Goal: Transaction & Acquisition: Purchase product/service

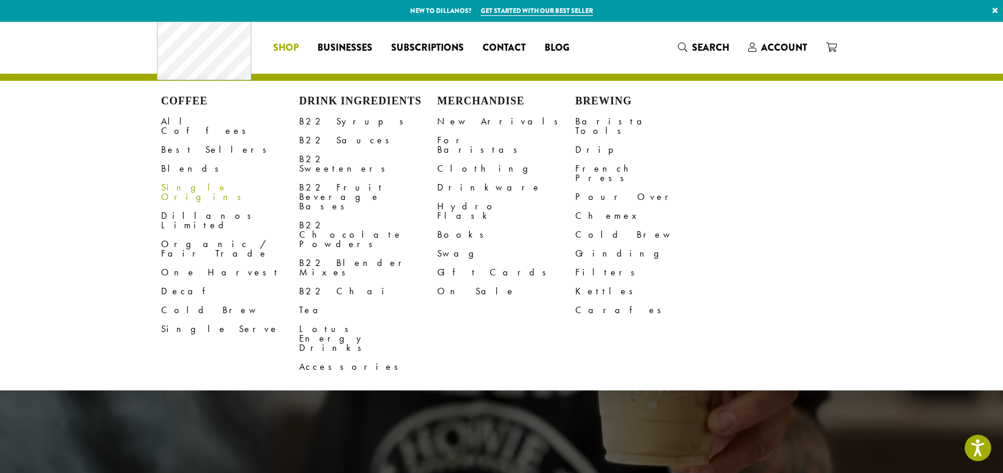
click at [161, 207] on link "Single Origins" at bounding box center [230, 192] width 138 height 28
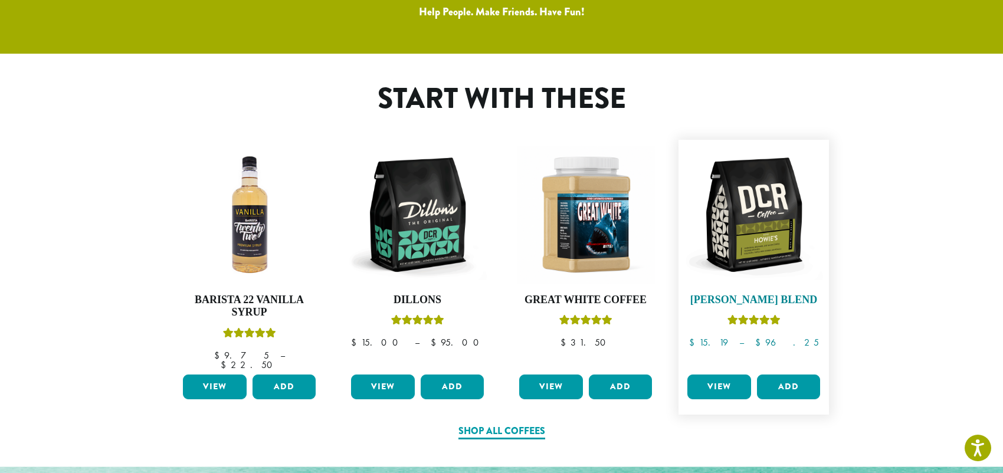
scroll to position [531, 0]
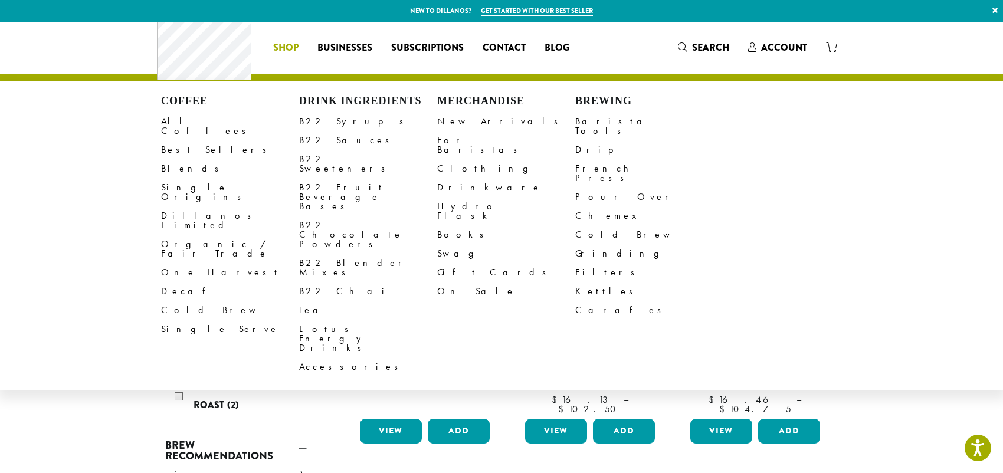
click at [273, 53] on span "Shop" at bounding box center [285, 48] width 25 height 15
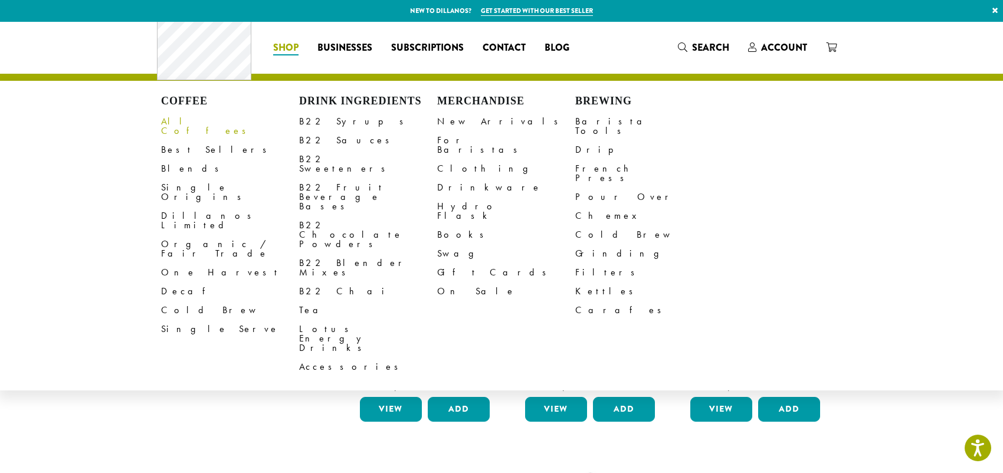
click at [161, 140] on link "All Coffees" at bounding box center [230, 126] width 138 height 28
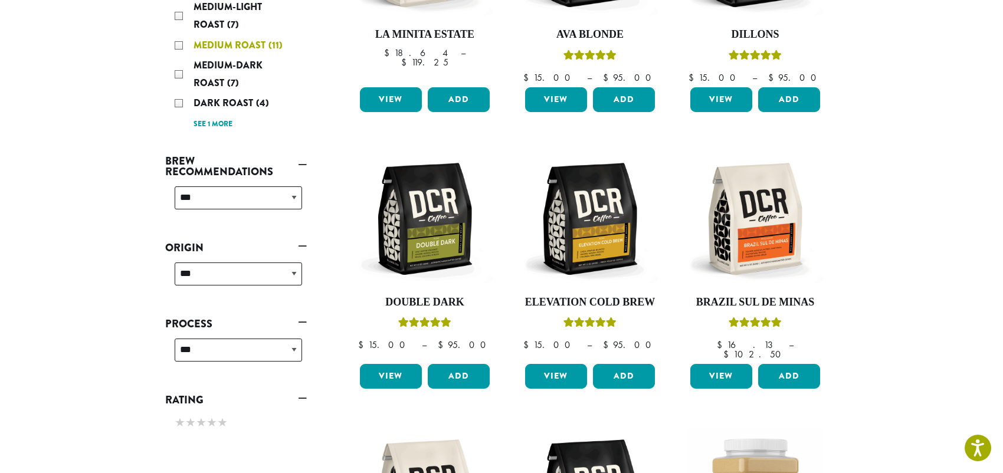
click at [175, 54] on div "Medium Roast (11)" at bounding box center [238, 46] width 127 height 18
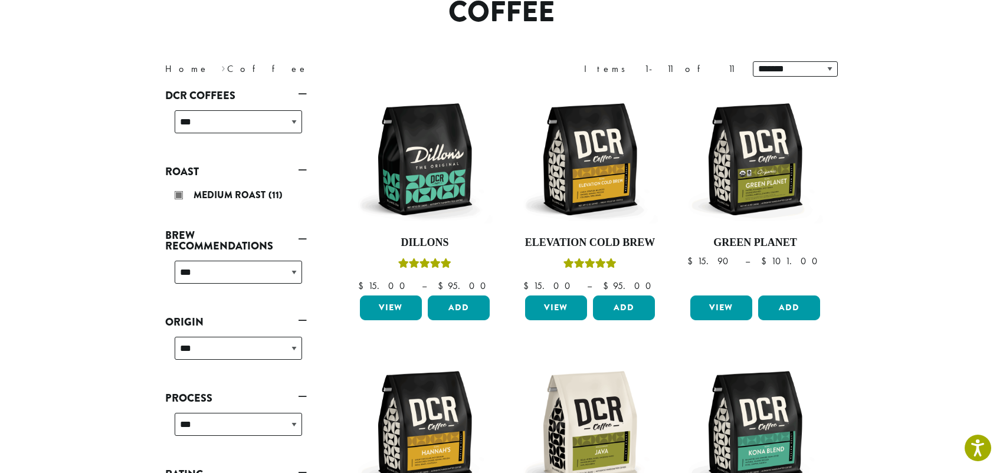
scroll to position [99, 0]
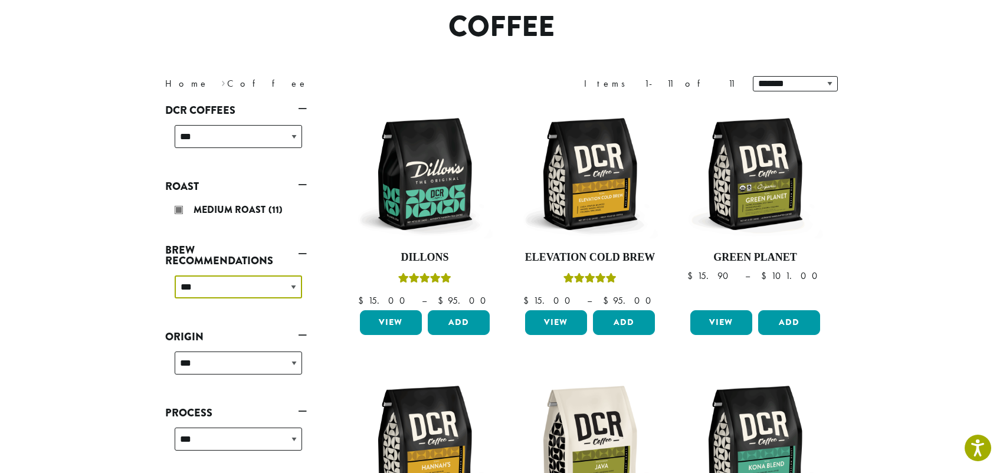
click at [175, 299] on select "**********" at bounding box center [238, 287] width 127 height 23
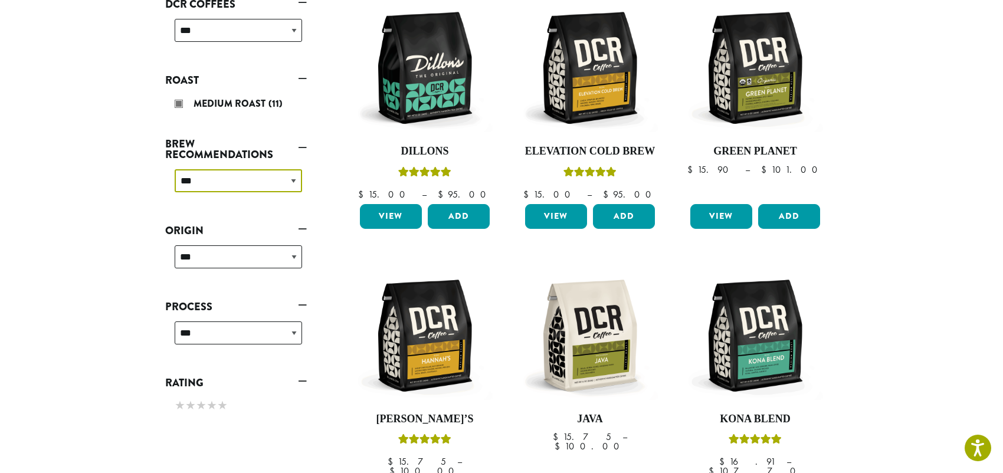
scroll to position [217, 0]
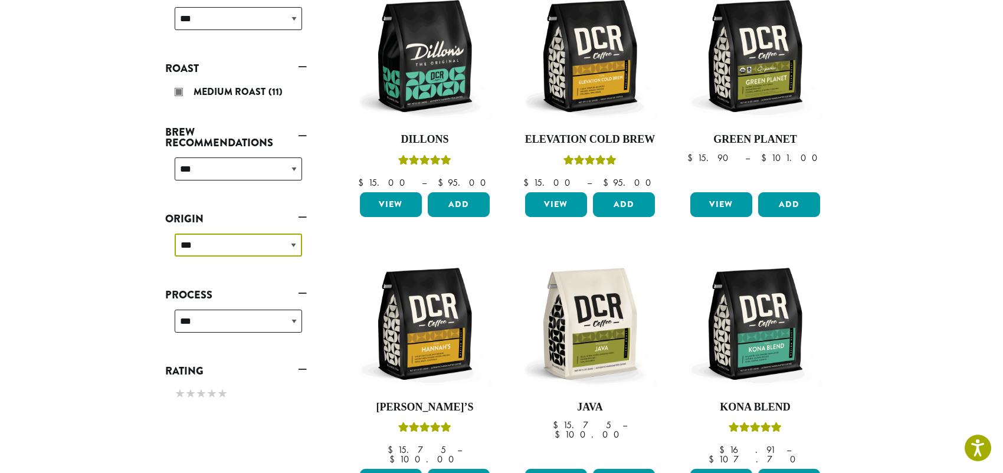
click at [175, 257] on select "**********" at bounding box center [238, 245] width 127 height 23
click at [175, 333] on select "**********" at bounding box center [238, 321] width 127 height 23
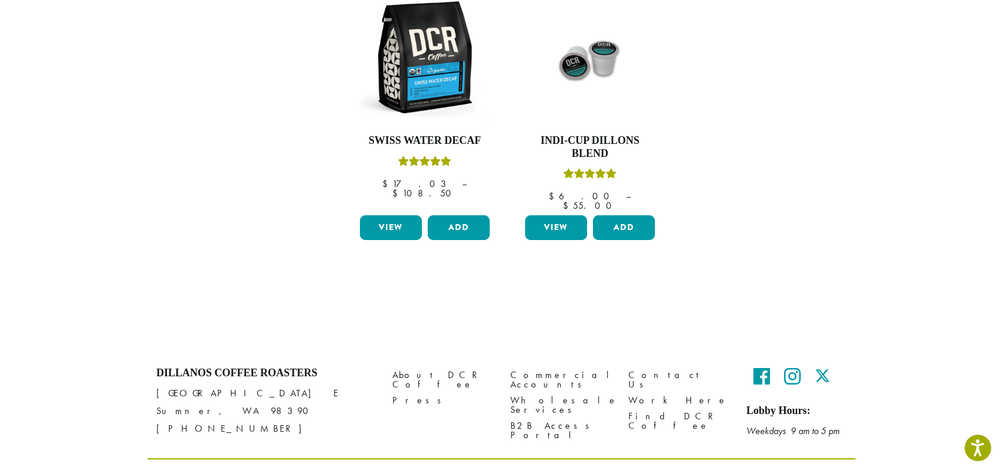
scroll to position [1102, 0]
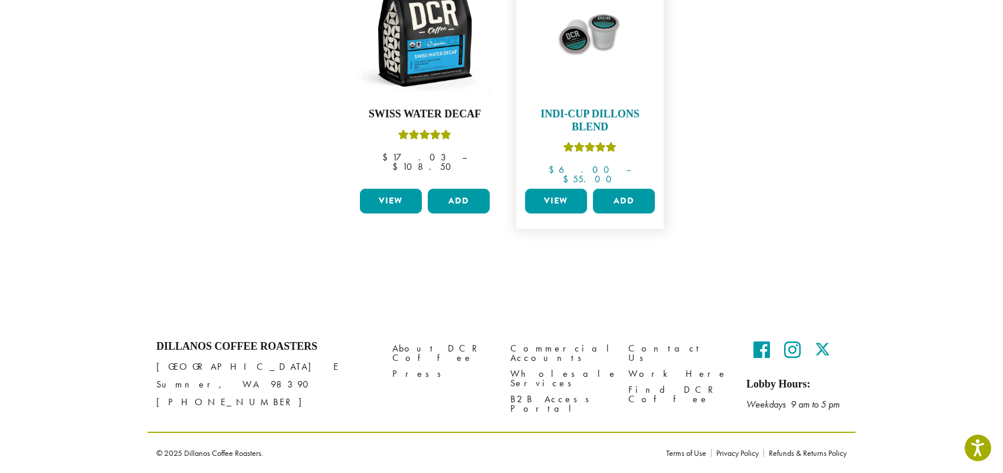
click at [621, 99] on img at bounding box center [590, 31] width 136 height 136
click at [578, 133] on h4 "Indi-Cup Dillons Blend" at bounding box center [590, 120] width 136 height 25
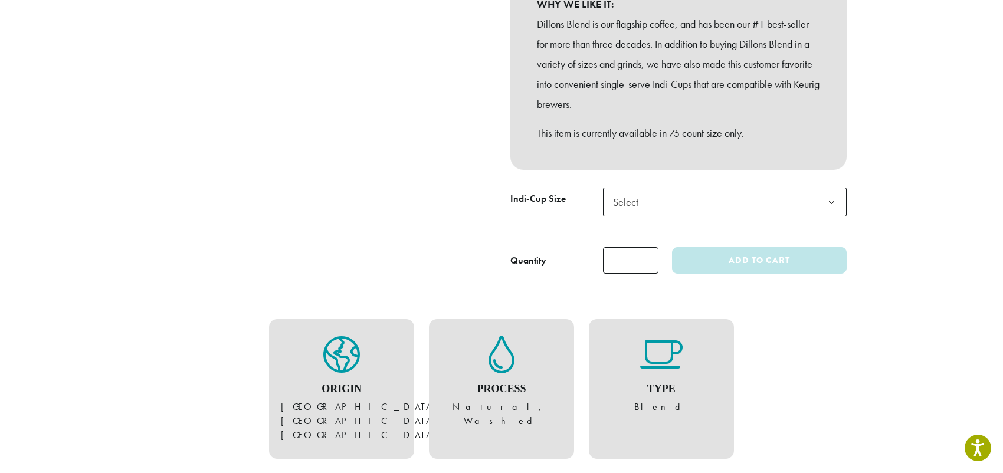
scroll to position [354, 0]
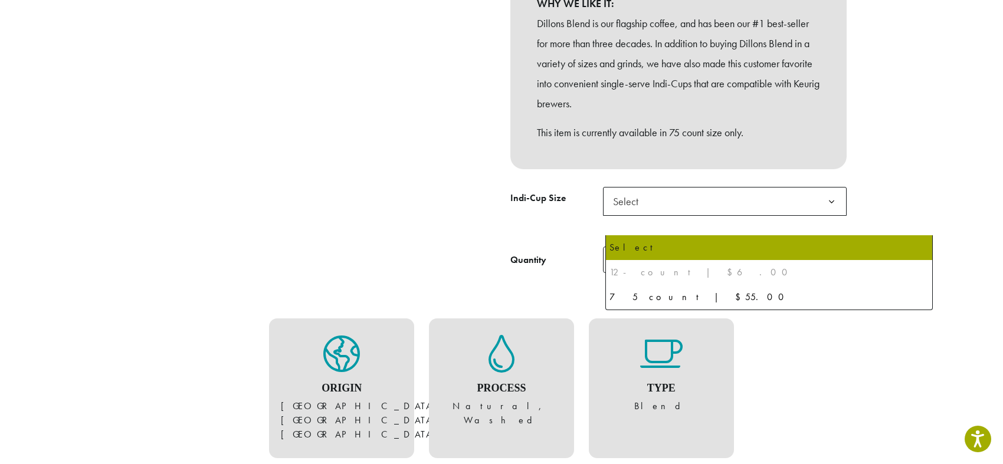
click at [713, 216] on span "Select" at bounding box center [725, 201] width 244 height 29
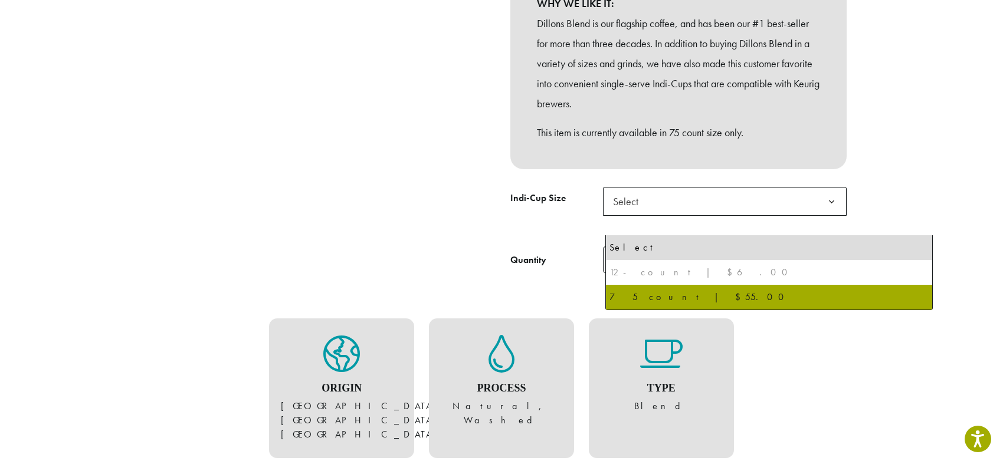
select select "********"
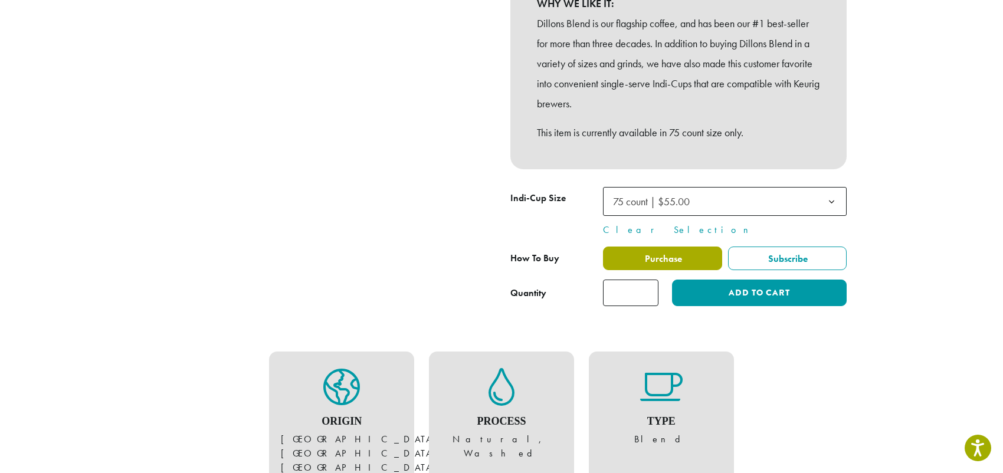
click at [682, 265] on span "Purchase" at bounding box center [662, 259] width 39 height 12
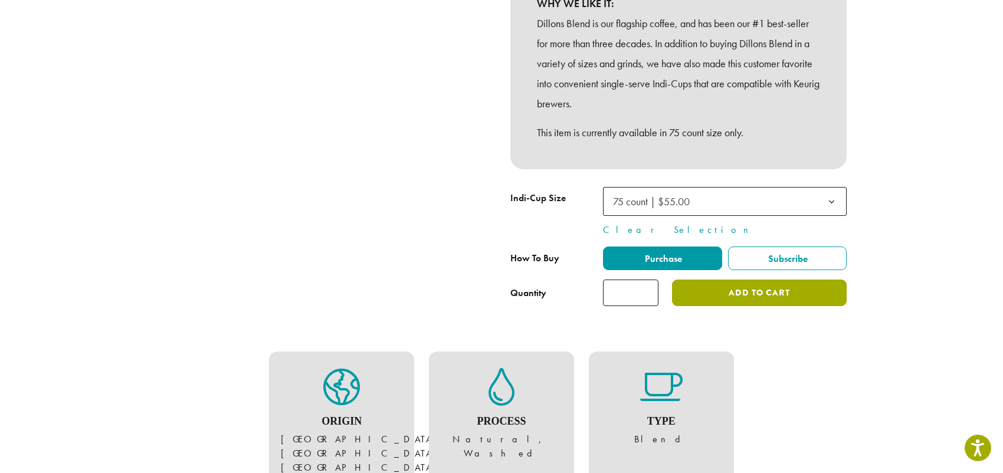
click at [791, 306] on button "Add to cart" at bounding box center [759, 293] width 175 height 27
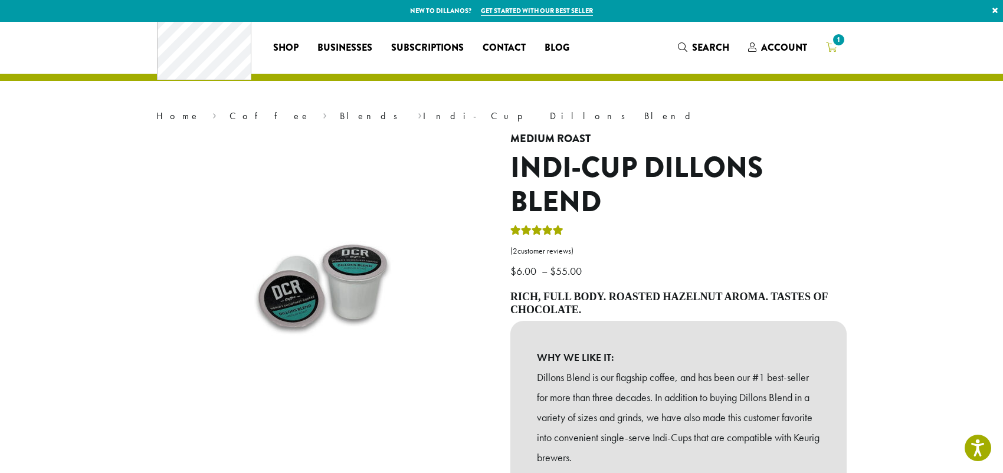
click at [847, 47] on span "1" at bounding box center [839, 40] width 16 height 16
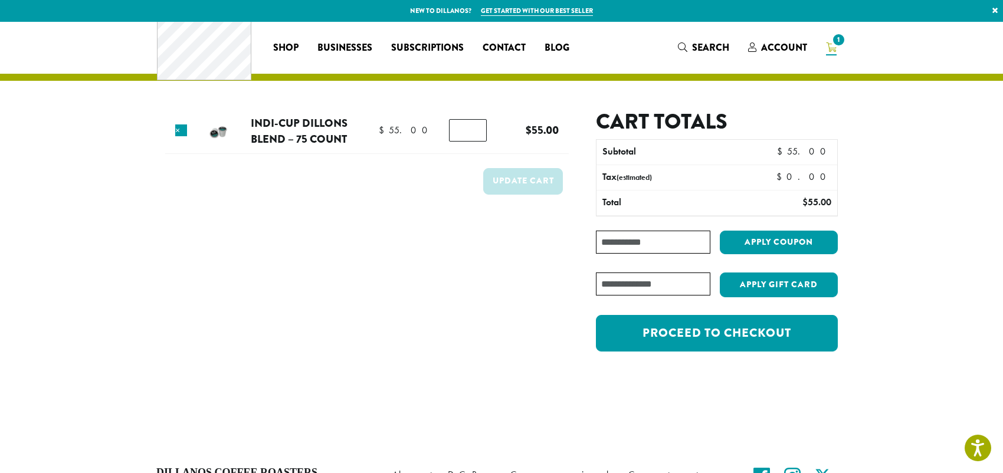
click at [710, 254] on input "Coupon:" at bounding box center [653, 242] width 114 height 23
type input "**********"
click at [838, 255] on button "Apply coupon" at bounding box center [779, 243] width 118 height 24
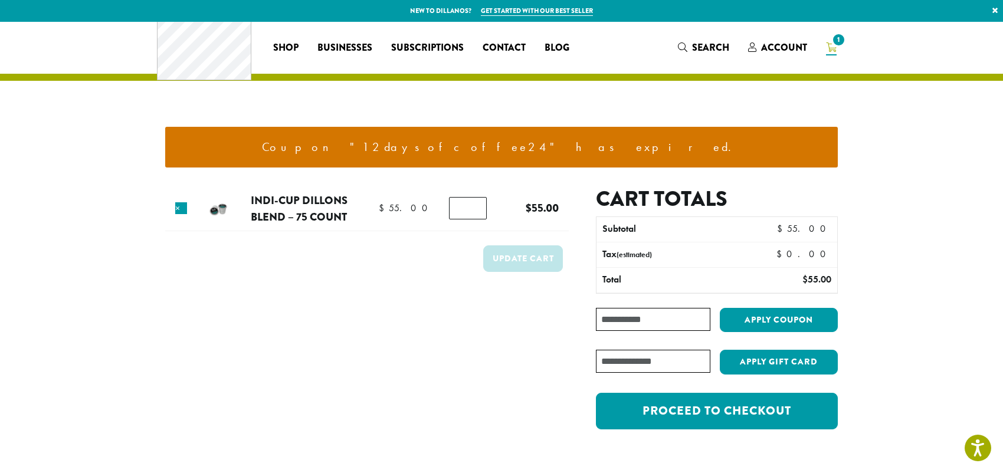
click at [699, 331] on input "Coupon:" at bounding box center [653, 319] width 114 height 23
type input "**********"
click at [720, 308] on button "Apply coupon" at bounding box center [779, 320] width 118 height 24
click at [838, 332] on button "Apply coupon" at bounding box center [779, 320] width 118 height 24
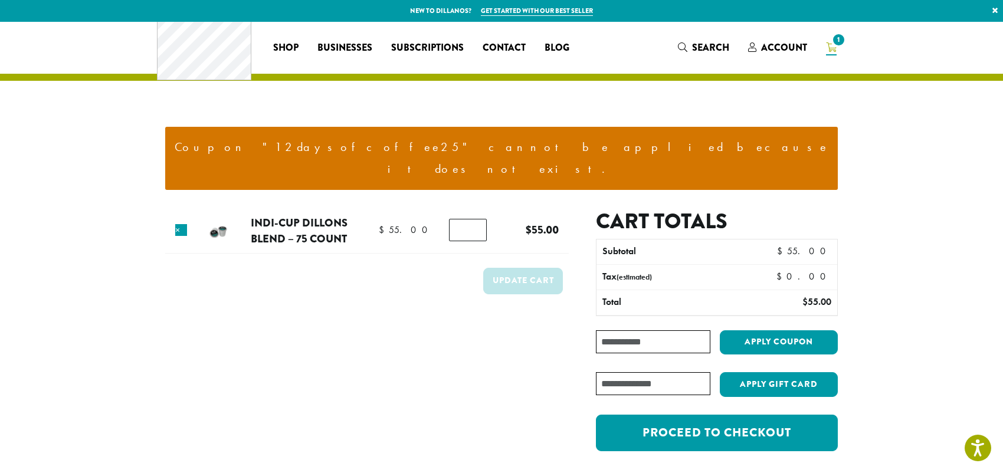
click at [666, 353] on input "Coupon:" at bounding box center [653, 341] width 114 height 23
type input "*********"
click at [838, 355] on button "Apply coupon" at bounding box center [779, 342] width 118 height 24
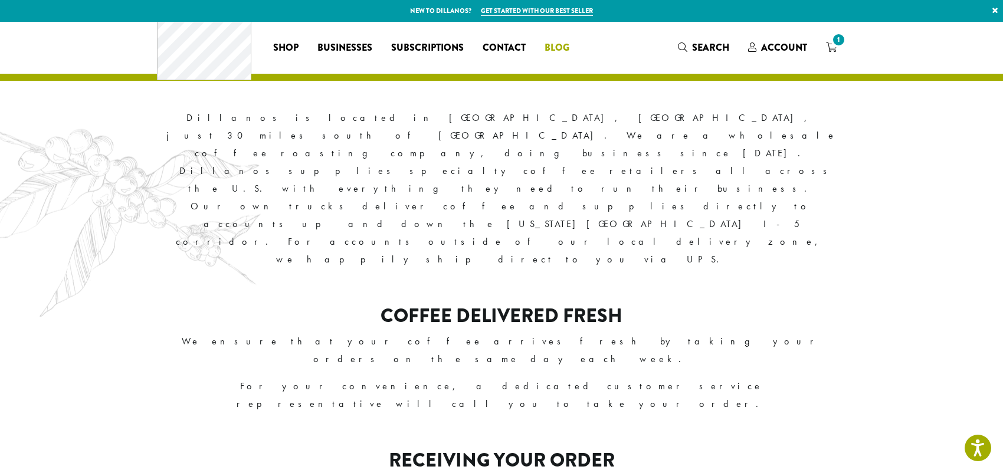
click at [545, 50] on span "Blog" at bounding box center [557, 48] width 25 height 15
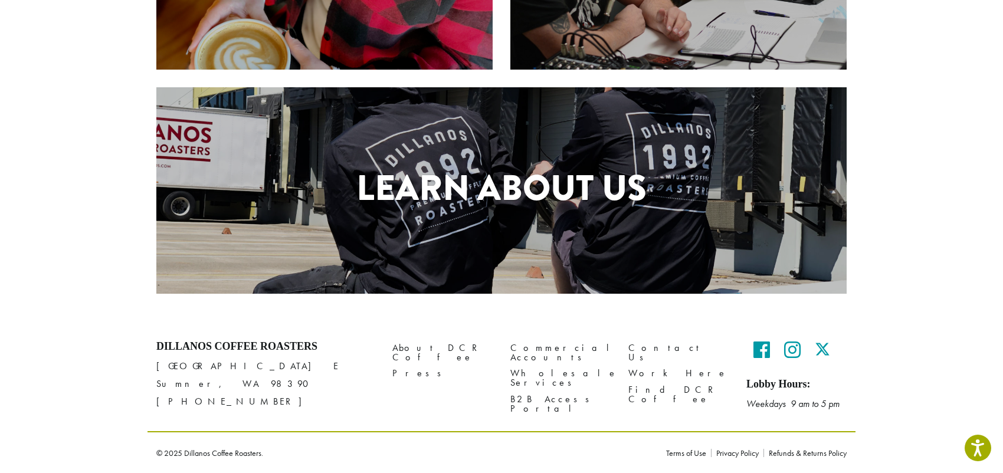
scroll to position [561, 0]
click at [617, 162] on h1 "Learn About Us" at bounding box center [501, 188] width 690 height 53
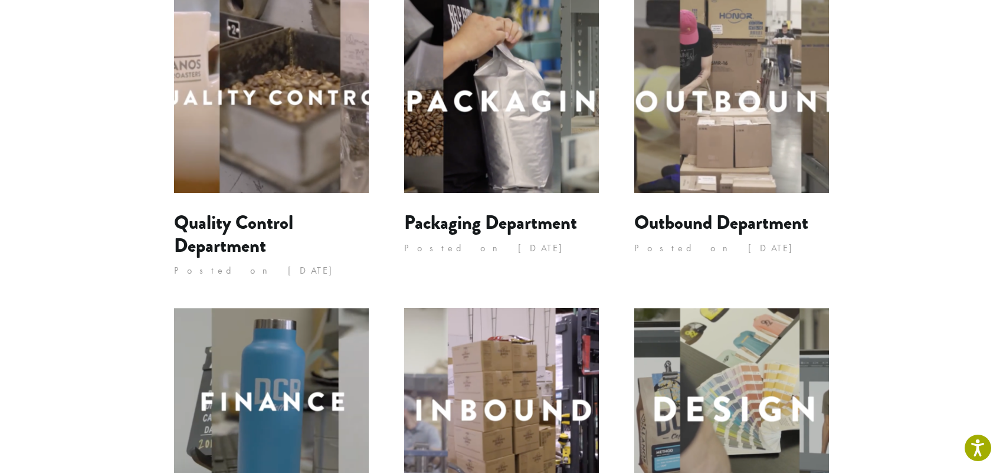
scroll to position [531, 0]
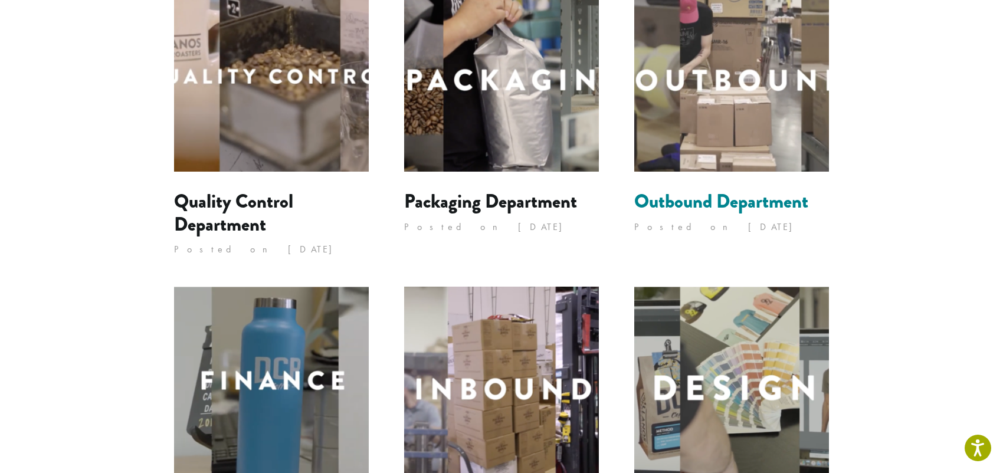
click at [801, 215] on link "Outbound Department" at bounding box center [721, 202] width 174 height 28
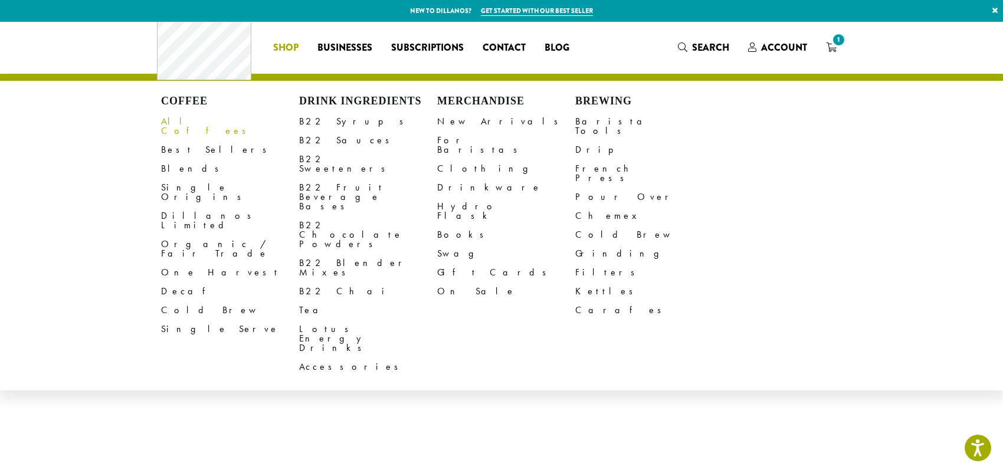
click at [161, 140] on link "All Coffees" at bounding box center [230, 126] width 138 height 28
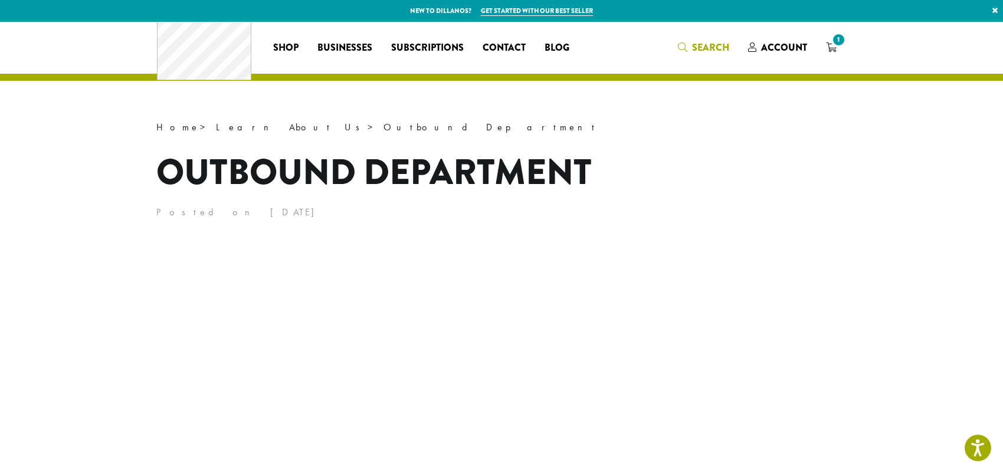
click at [729, 55] on span "Search" at bounding box center [703, 48] width 51 height 15
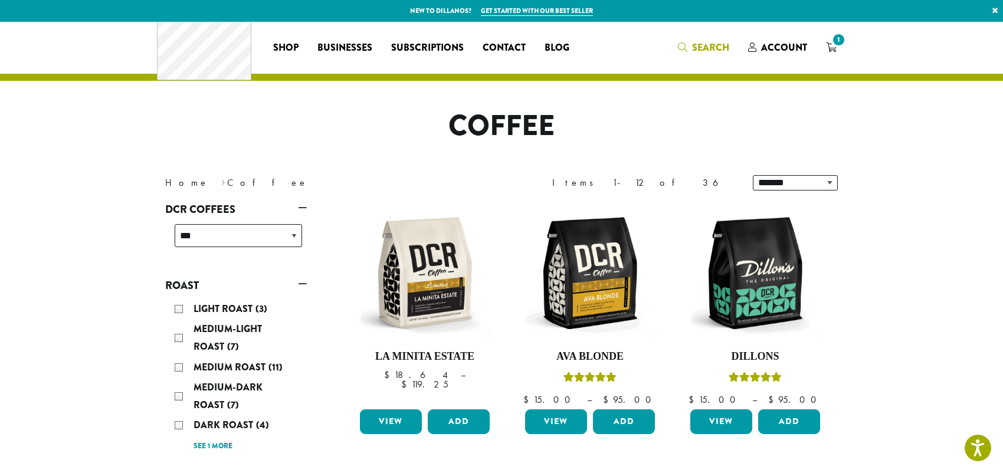
click at [687, 52] on icon "Search" at bounding box center [682, 46] width 9 height 9
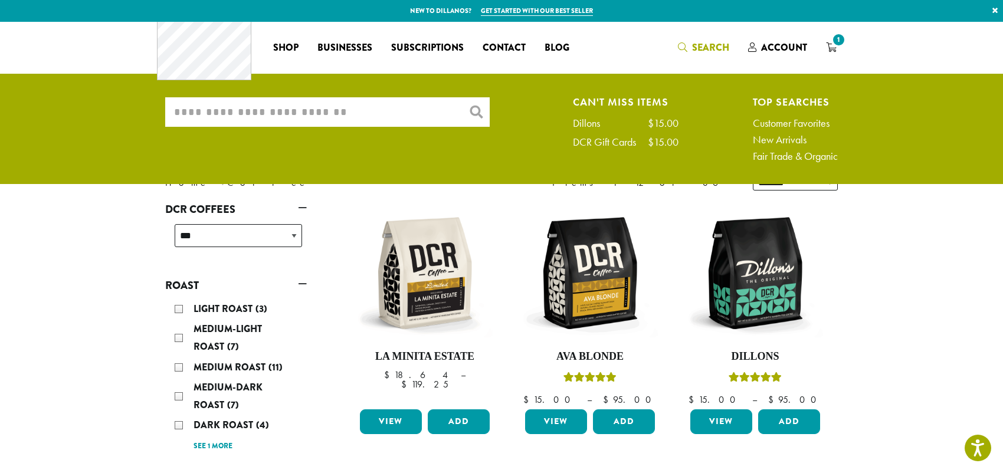
click at [271, 117] on input "What are you searching for?" at bounding box center [327, 112] width 325 height 30
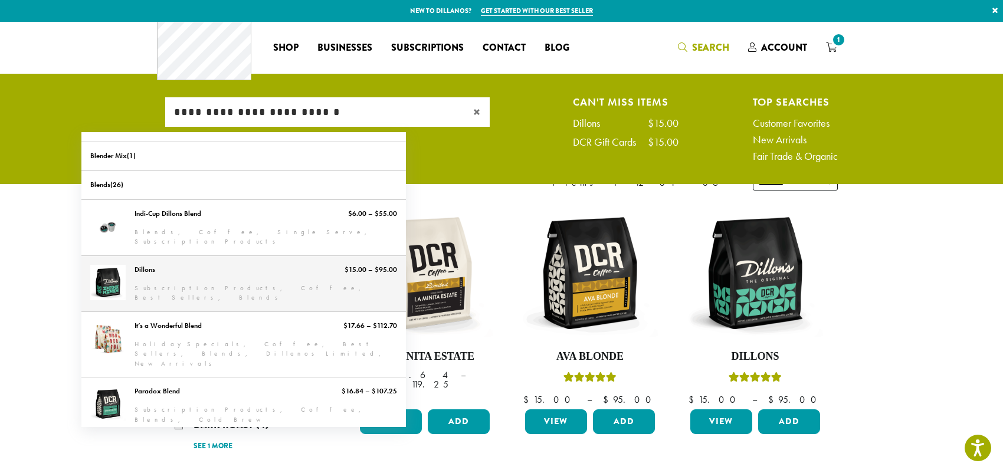
type input "**********"
click at [160, 277] on link "Dillons" at bounding box center [243, 283] width 325 height 55
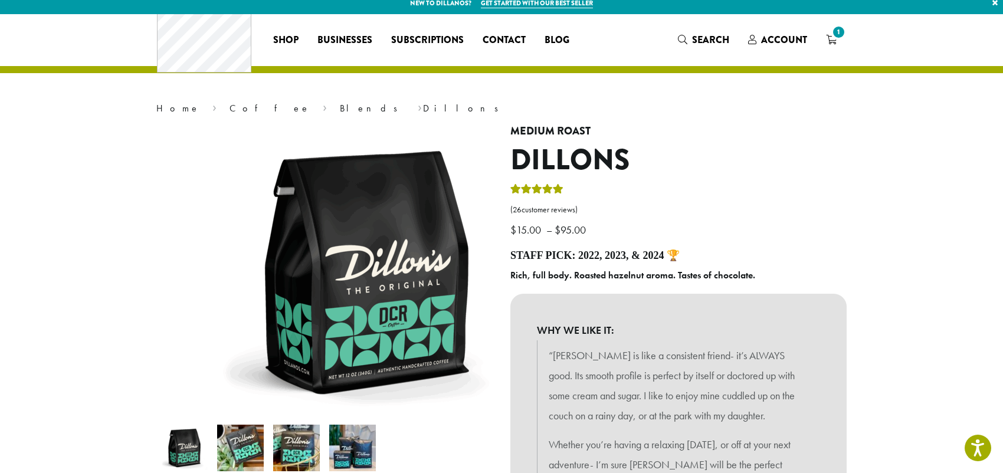
scroll to position [59, 0]
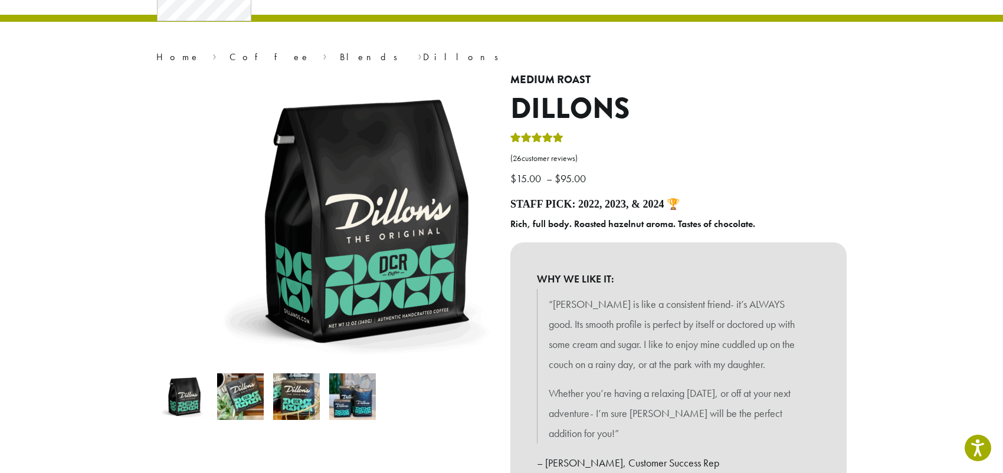
click at [217, 420] on img at bounding box center [240, 397] width 47 height 47
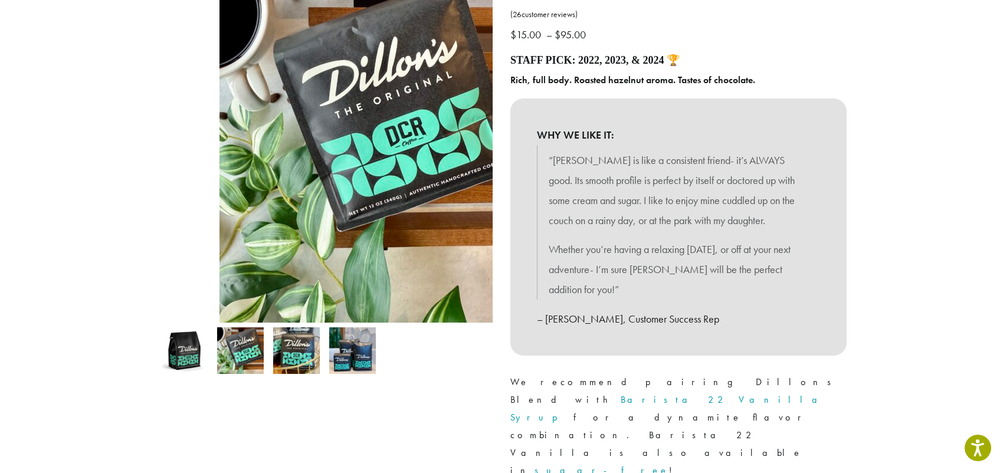
scroll to position [236, 0]
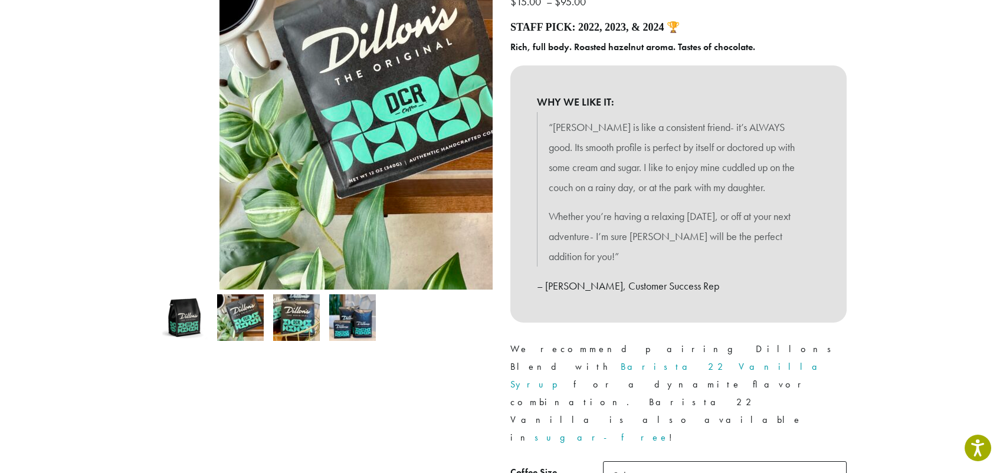
click at [273, 341] on img at bounding box center [296, 317] width 47 height 47
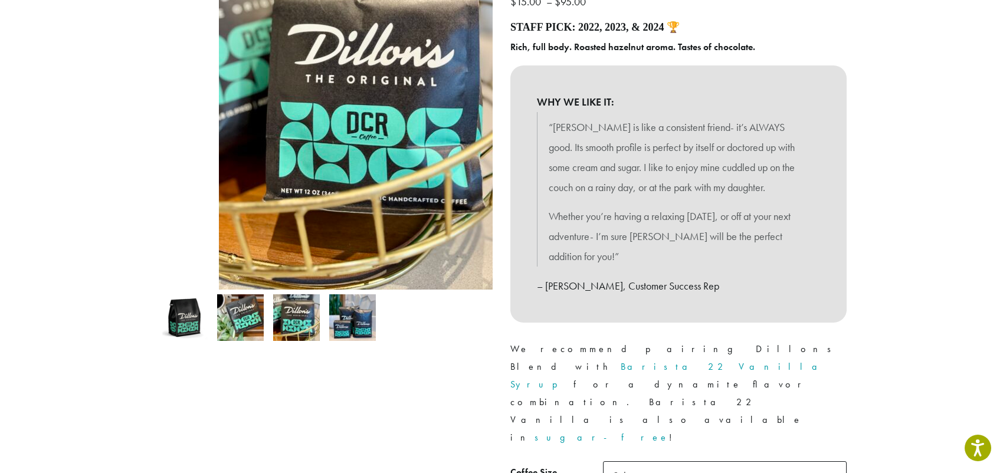
click at [332, 341] on img at bounding box center [352, 317] width 47 height 47
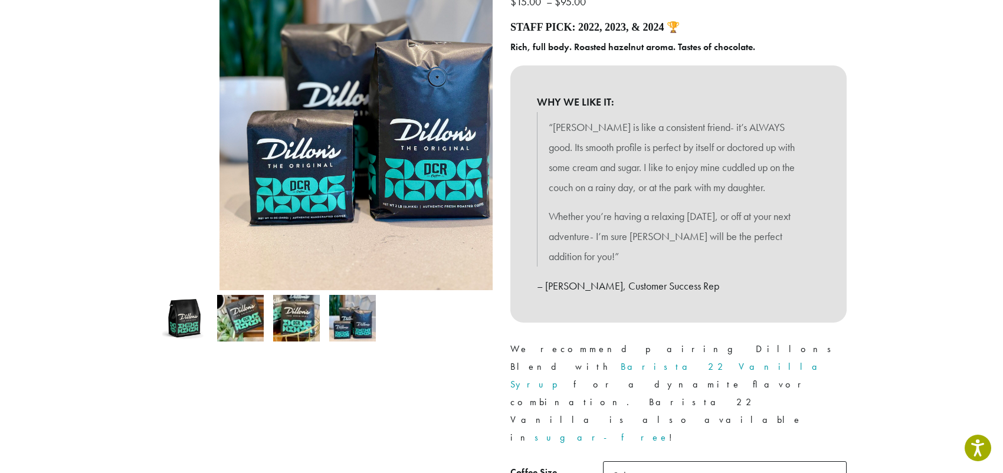
click at [471, 400] on div at bounding box center [325, 248] width 354 height 702
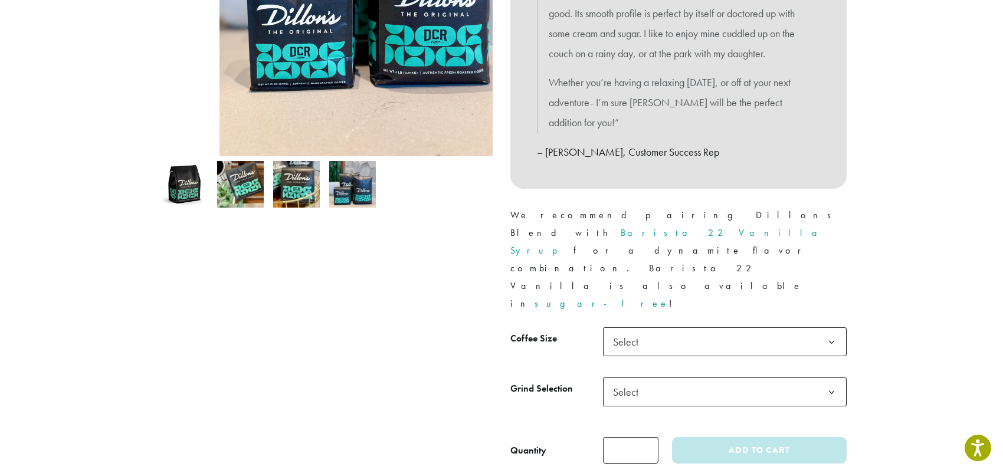
scroll to position [413, 0]
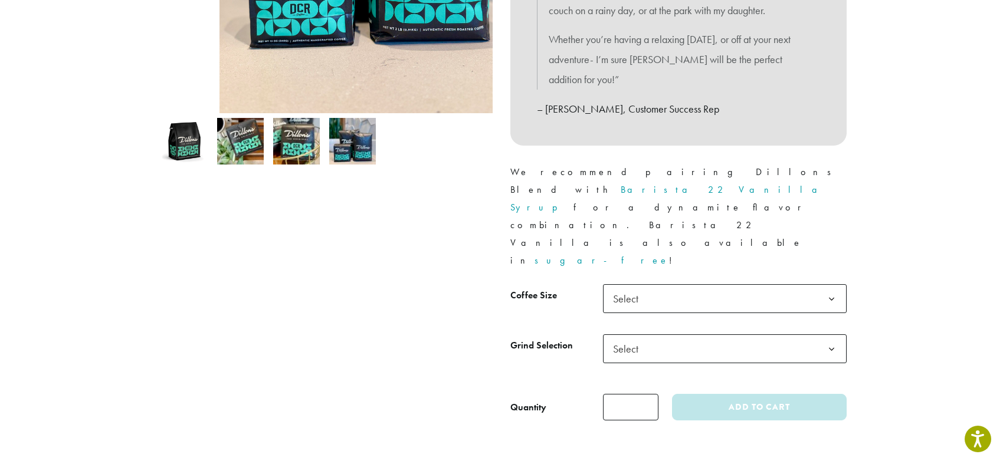
click at [690, 335] on span "Select" at bounding box center [725, 349] width 244 height 29
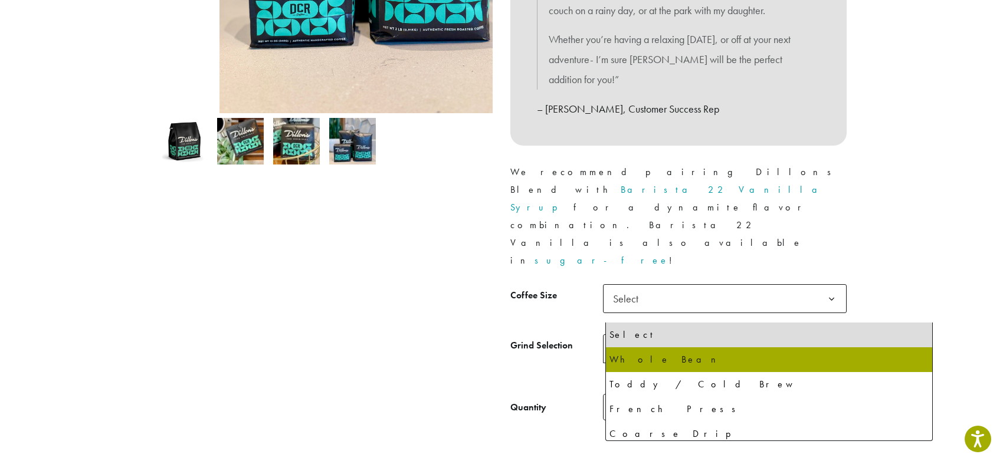
select select "**********"
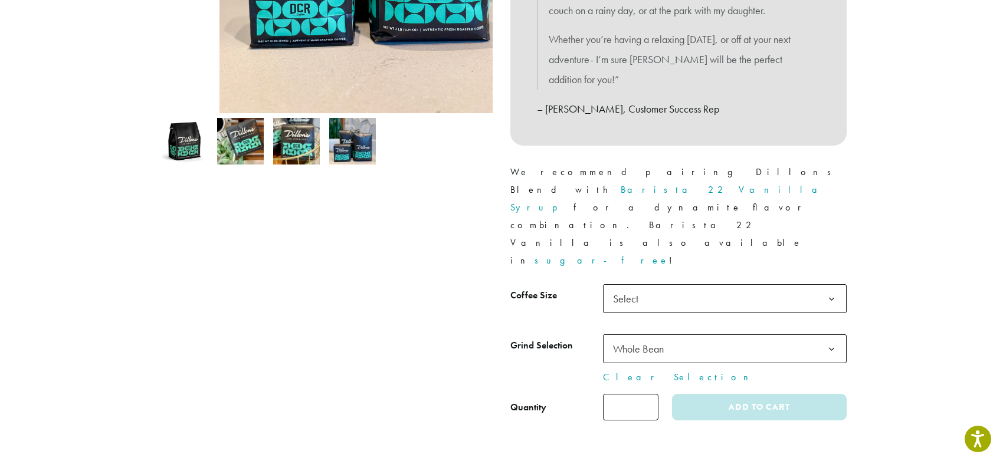
click at [627, 287] on span "Select" at bounding box center [629, 298] width 42 height 23
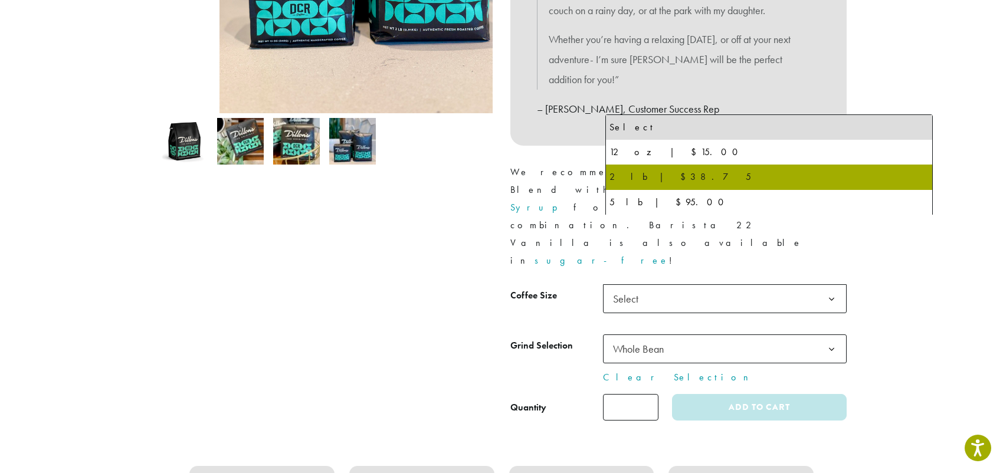
select select "**********"
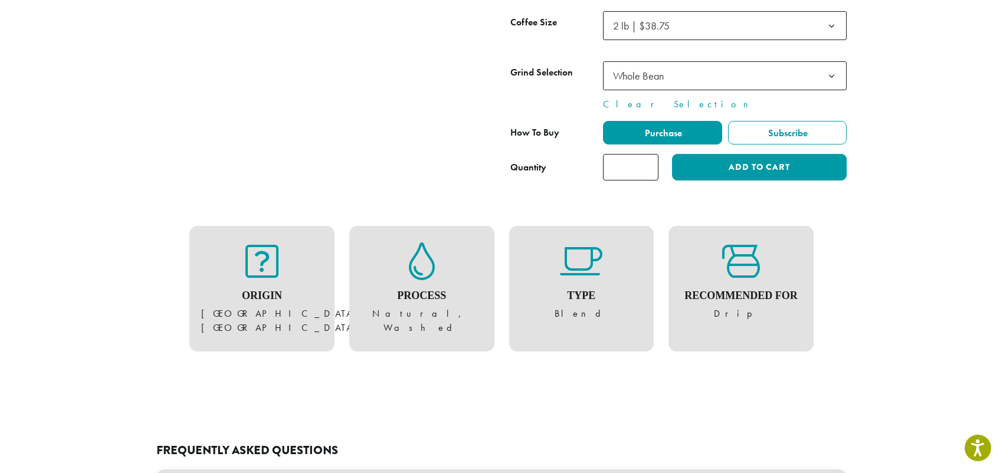
scroll to position [708, 0]
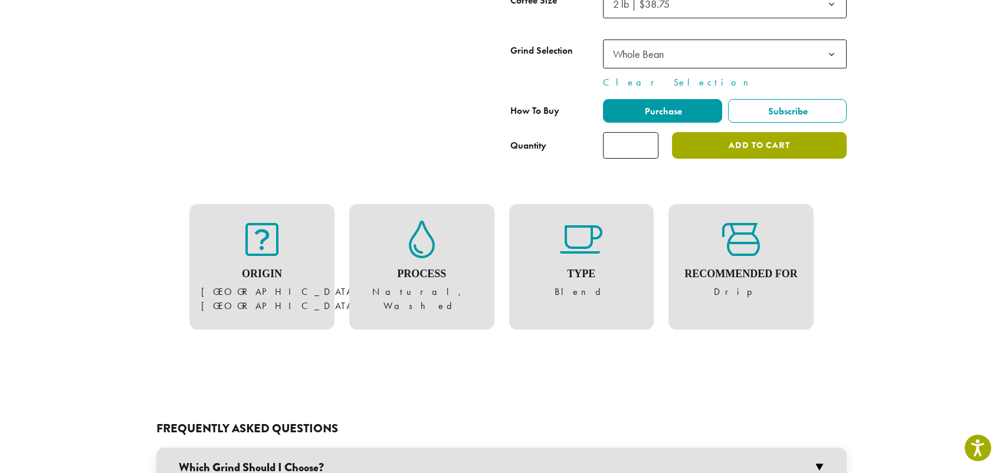
click at [797, 132] on button "Add to cart" at bounding box center [759, 145] width 175 height 27
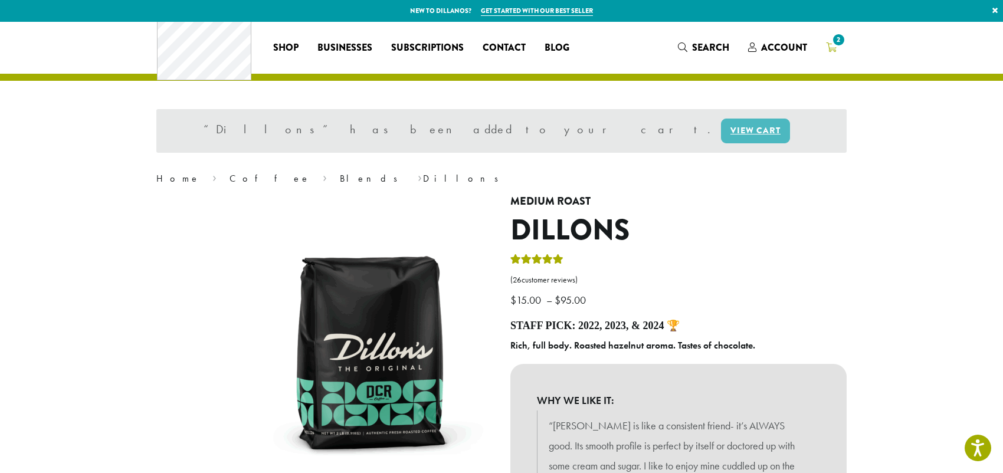
click at [847, 44] on span "2" at bounding box center [839, 40] width 16 height 16
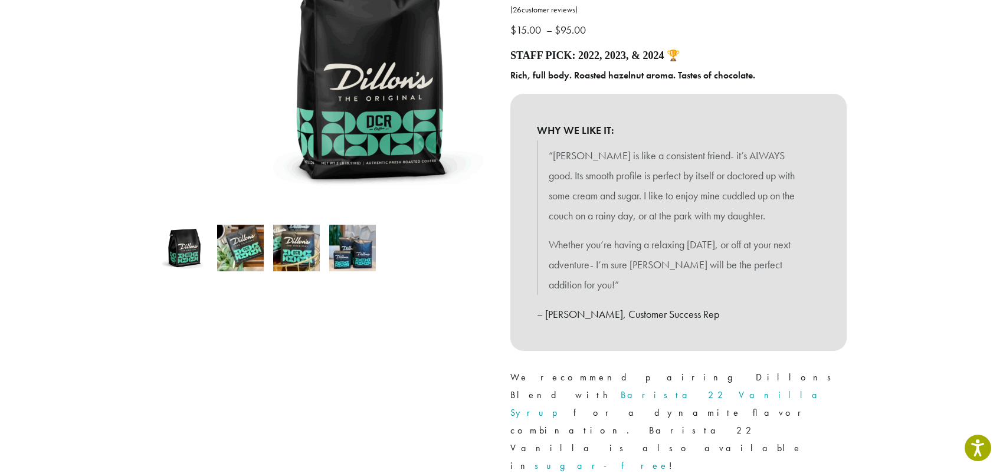
scroll to position [236, 0]
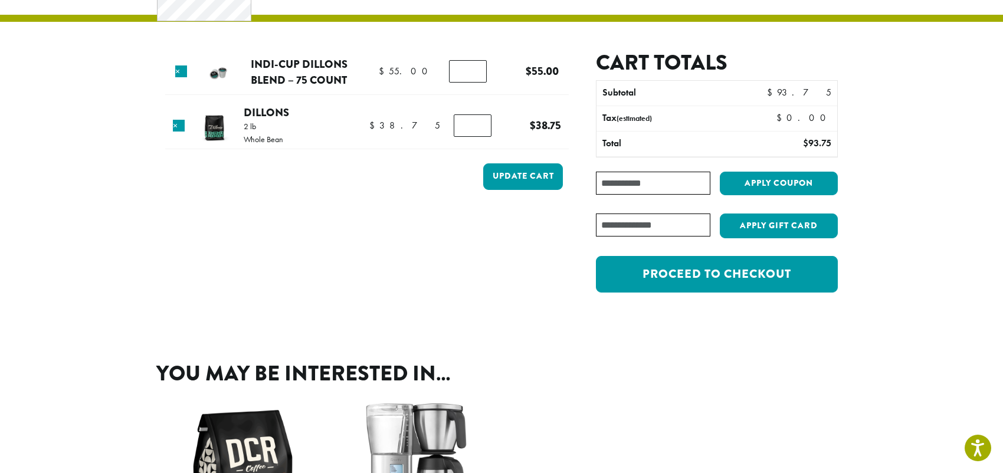
click at [467, 83] on input "*" at bounding box center [468, 71] width 38 height 22
click at [472, 83] on input "*" at bounding box center [468, 71] width 38 height 22
type input "*"
click at [472, 83] on input "*" at bounding box center [468, 71] width 38 height 22
click at [529, 190] on button "Update cart" at bounding box center [523, 176] width 80 height 27
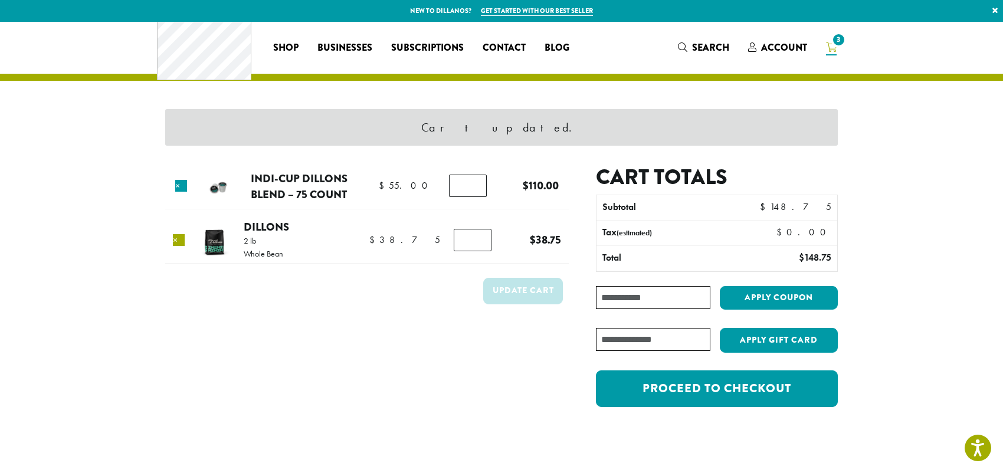
click at [173, 246] on link "×" at bounding box center [179, 240] width 12 height 12
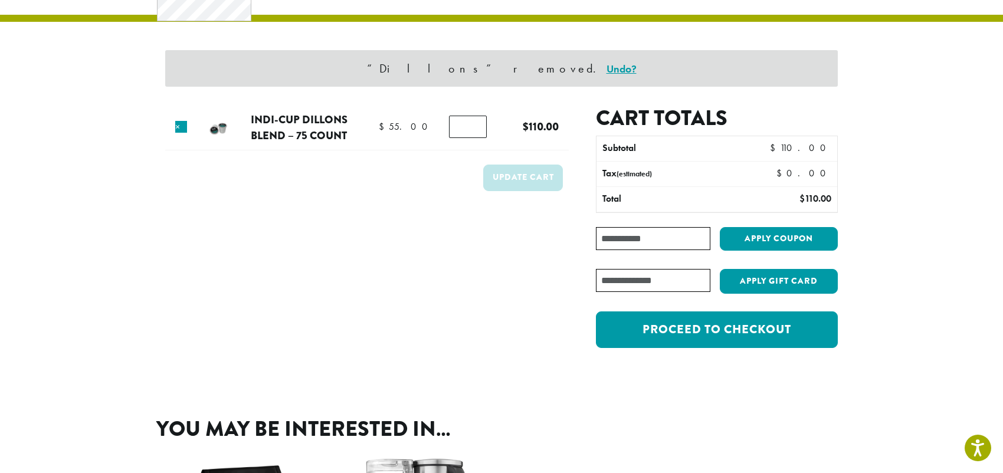
scroll to position [63, 0]
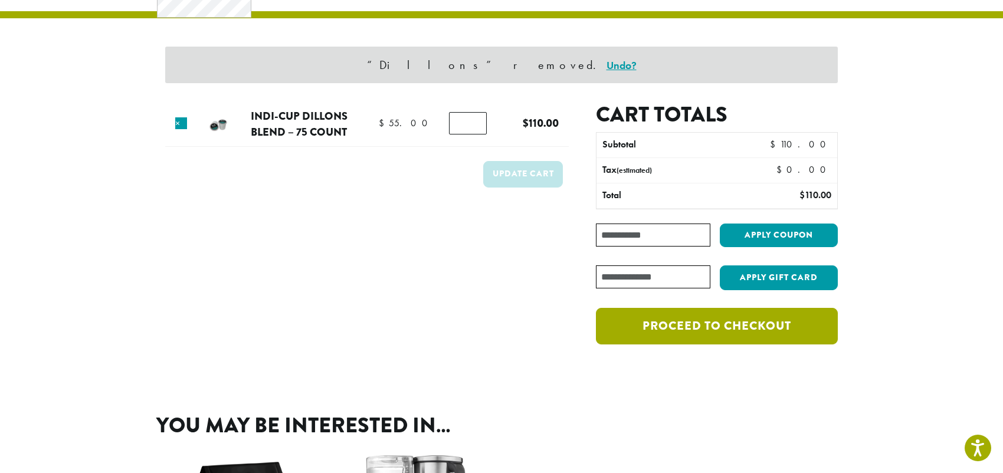
click at [747, 345] on link "Proceed to checkout" at bounding box center [717, 326] width 242 height 37
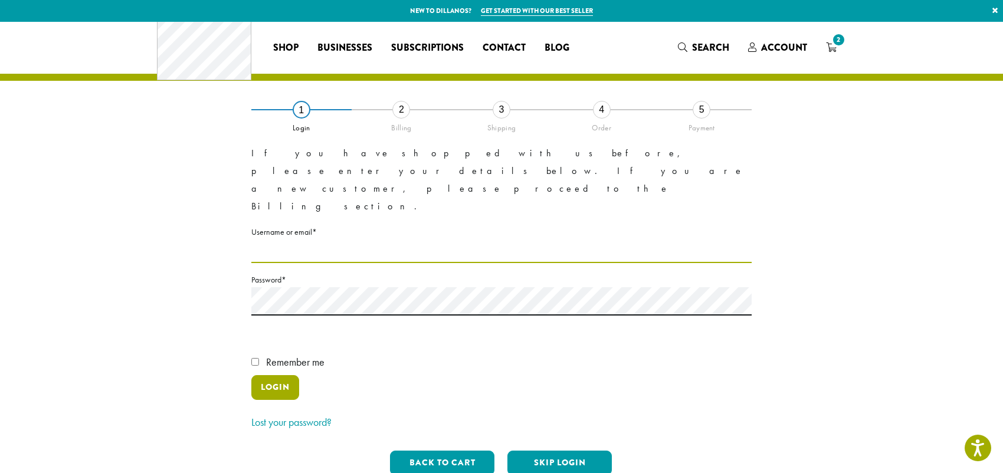
type input "**********"
click at [261, 400] on button "Login" at bounding box center [275, 387] width 48 height 25
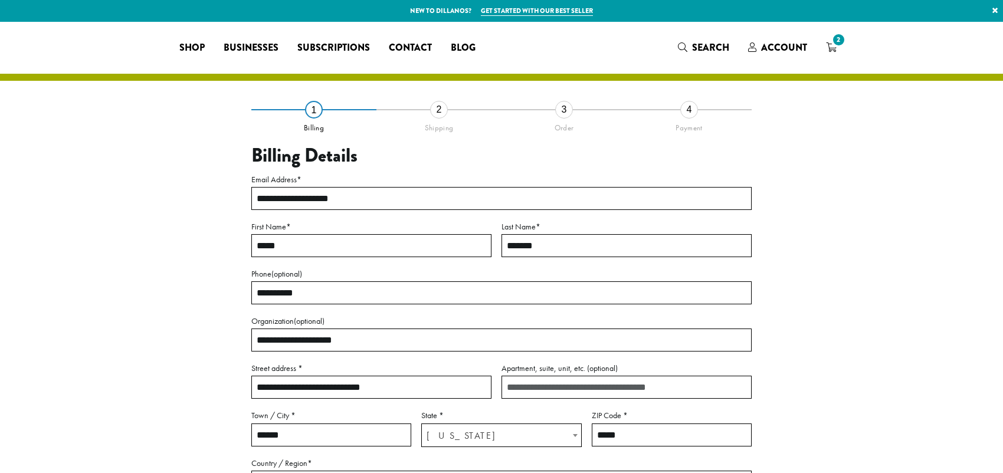
select select "**"
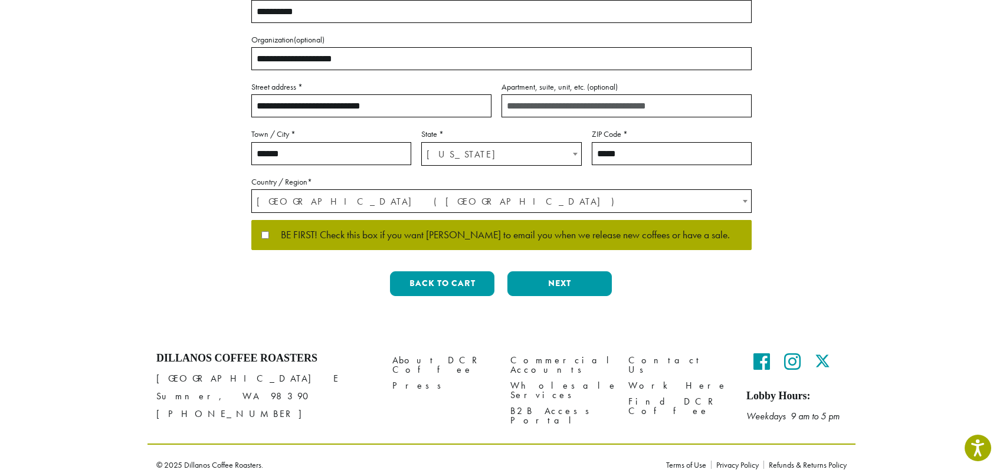
scroll to position [295, 0]
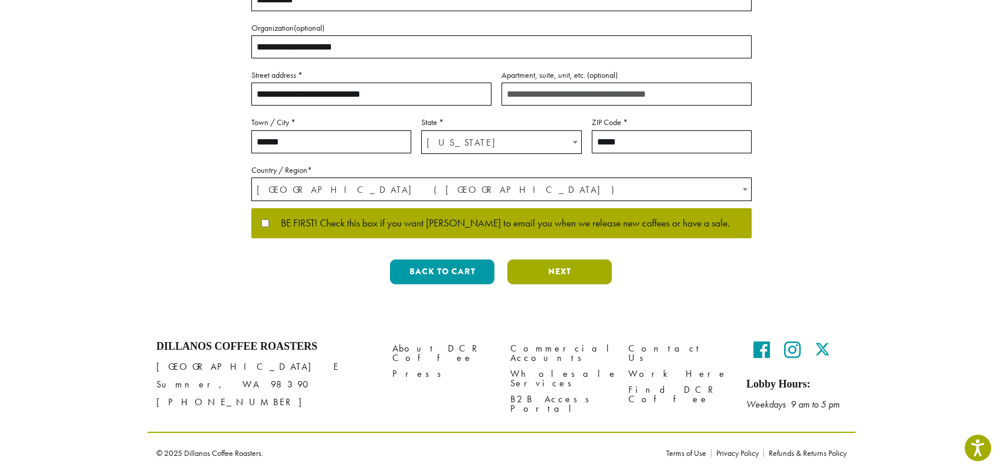
click at [561, 284] on button "Next" at bounding box center [559, 272] width 104 height 25
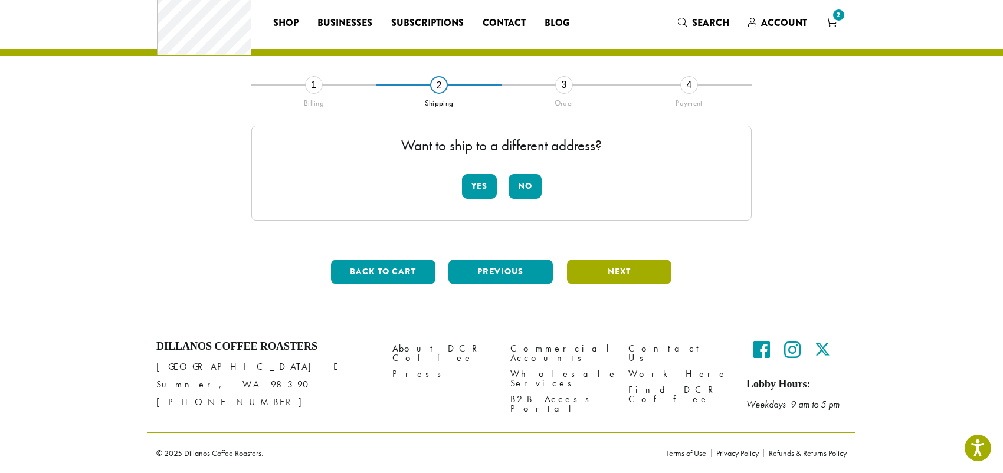
scroll to position [59, 0]
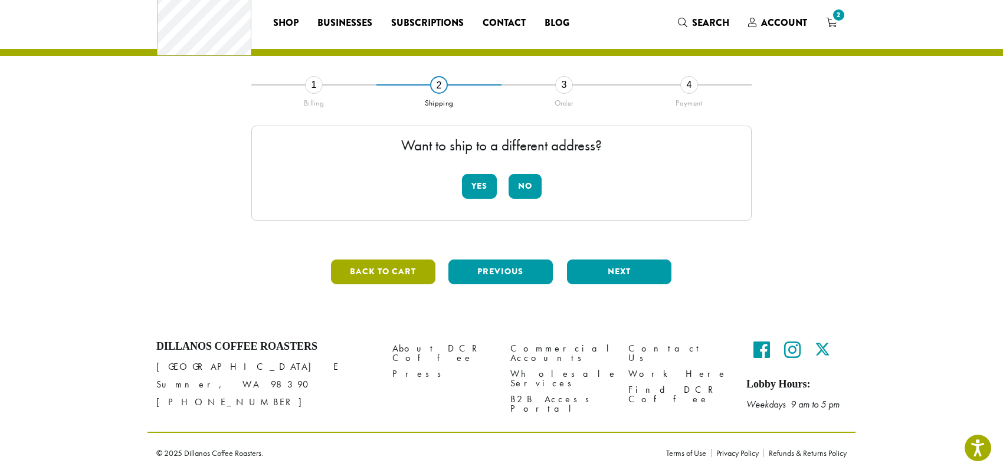
click at [369, 260] on button "Back to cart" at bounding box center [383, 272] width 104 height 25
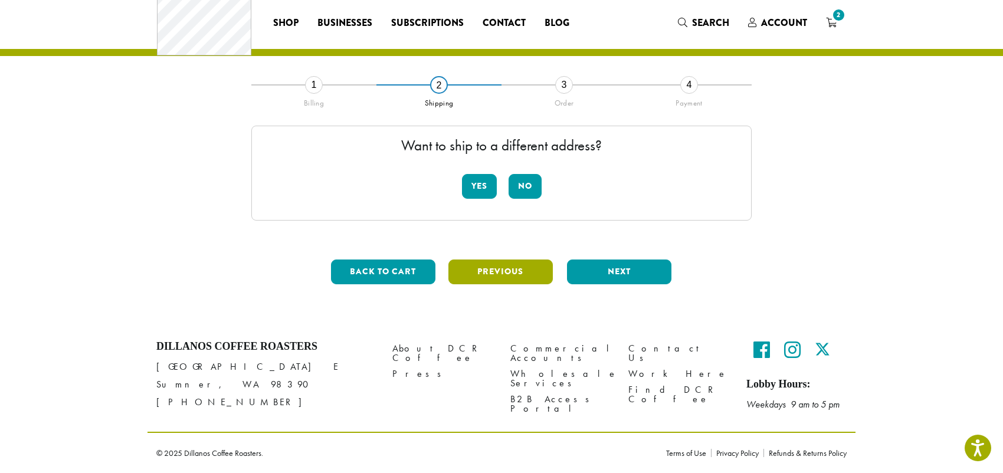
click at [525, 263] on button "Previous" at bounding box center [500, 272] width 104 height 25
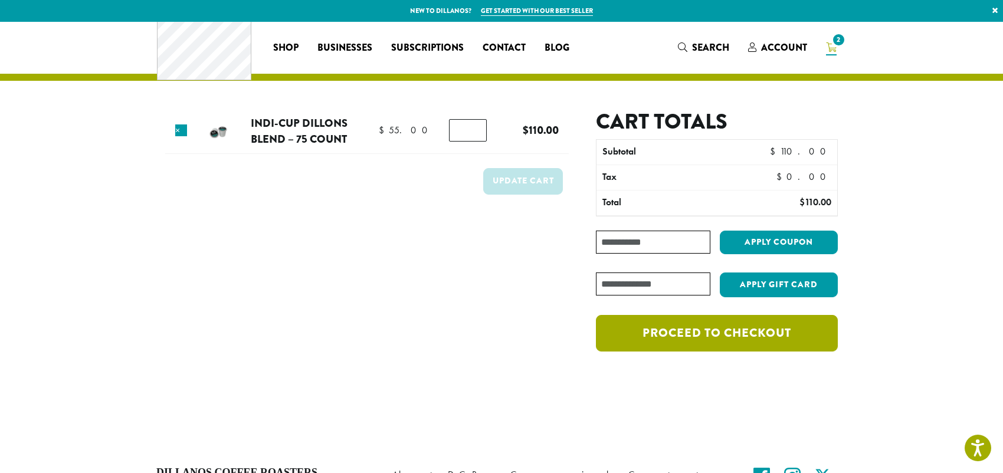
click at [732, 352] on link "Proceed to checkout" at bounding box center [717, 333] width 242 height 37
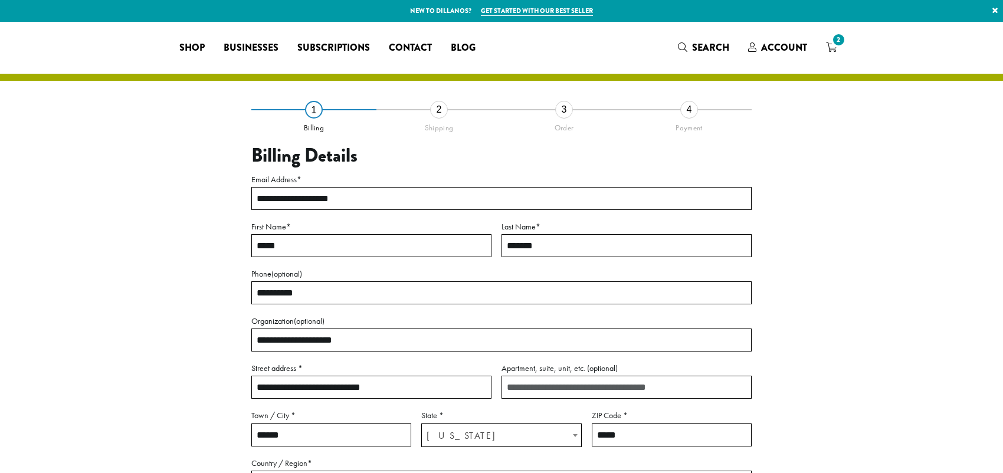
select select "**"
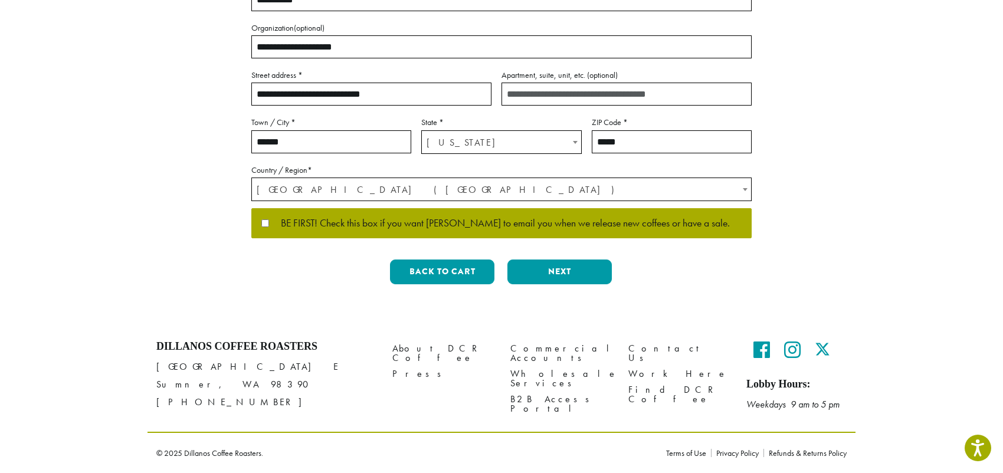
scroll to position [413, 0]
click at [551, 273] on button "Next" at bounding box center [559, 272] width 104 height 25
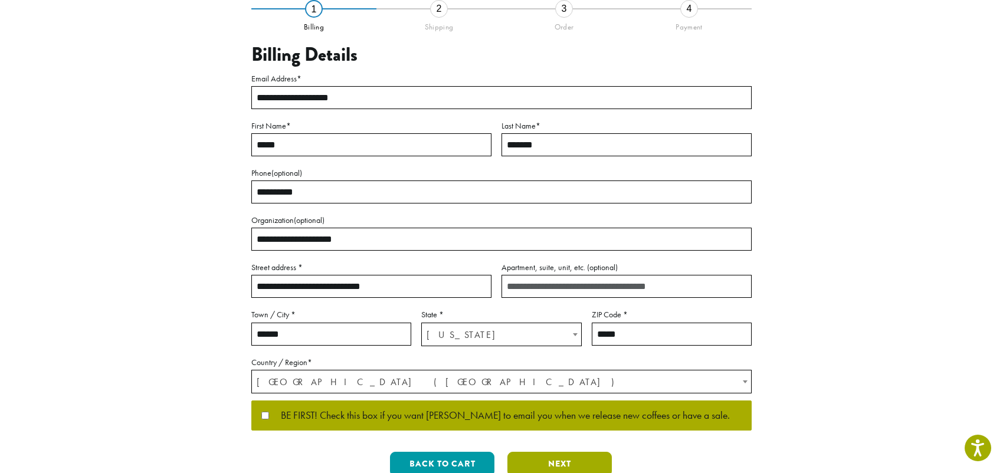
scroll to position [80, 0]
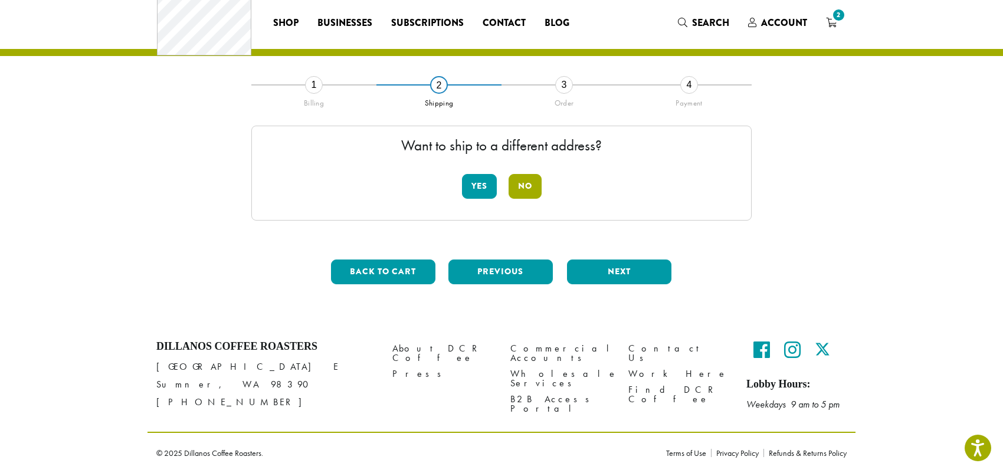
click at [528, 174] on button "No" at bounding box center [525, 186] width 33 height 25
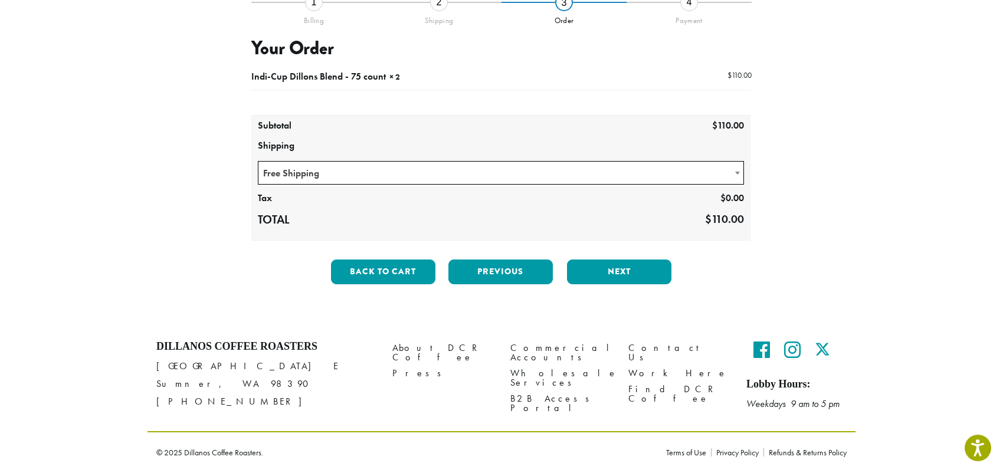
scroll to position [205, 0]
click at [626, 260] on button "Next" at bounding box center [619, 272] width 104 height 25
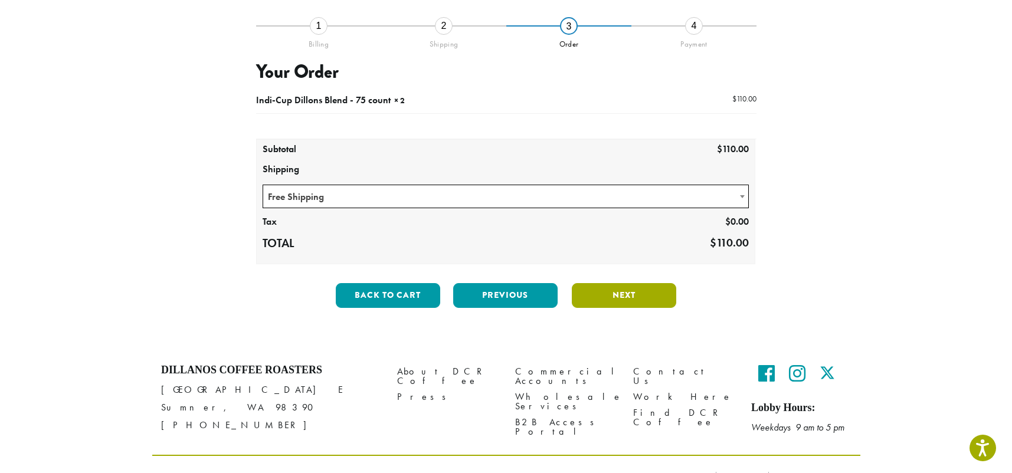
scroll to position [80, 0]
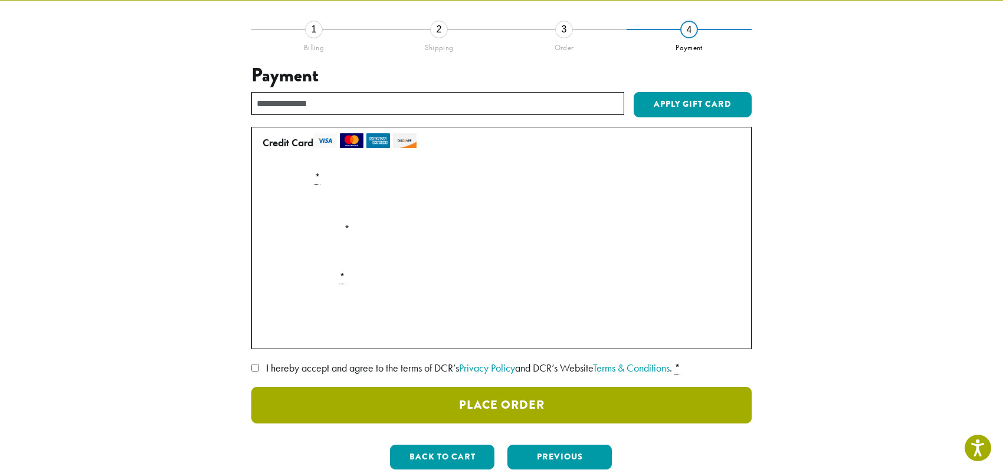
click at [525, 424] on button "Place Order" at bounding box center [501, 405] width 500 height 37
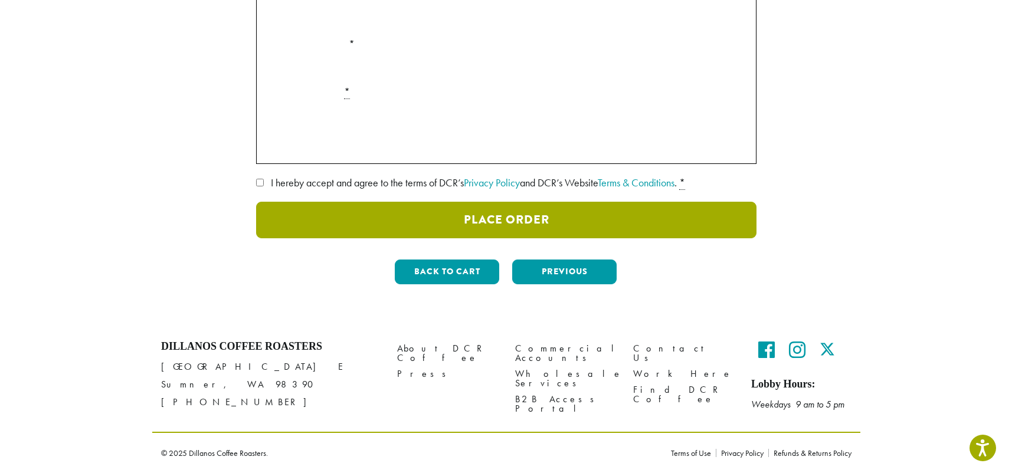
scroll to position [353, 0]
click at [487, 238] on button "Place Order" at bounding box center [501, 220] width 500 height 37
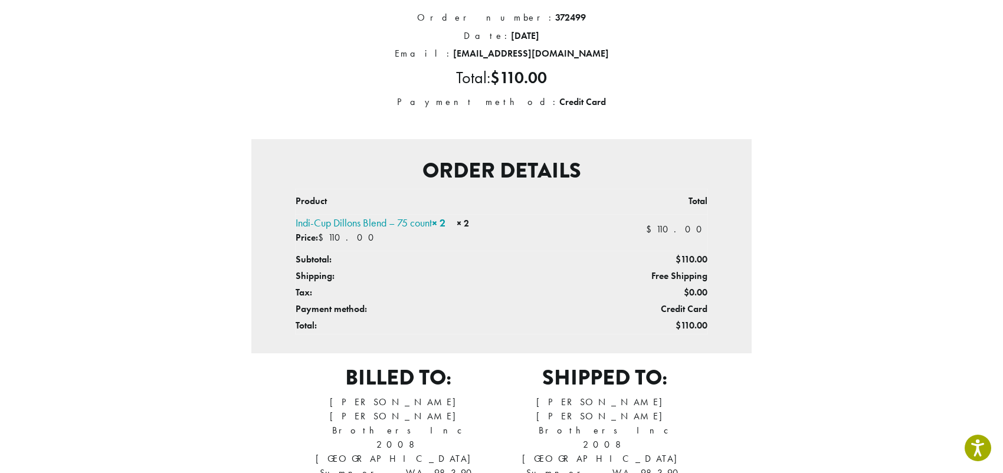
scroll to position [118, 0]
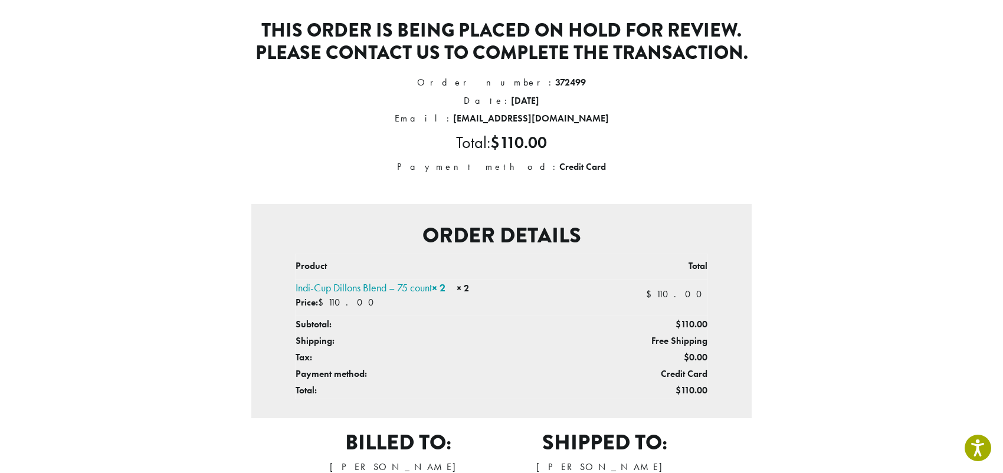
drag, startPoint x: 632, startPoint y: 203, endPoint x: 236, endPoint y: 236, distance: 397.3
click at [236, 238] on div "This order is being placed on hold for review. Please contact us to complete th…" at bounding box center [501, 299] width 673 height 617
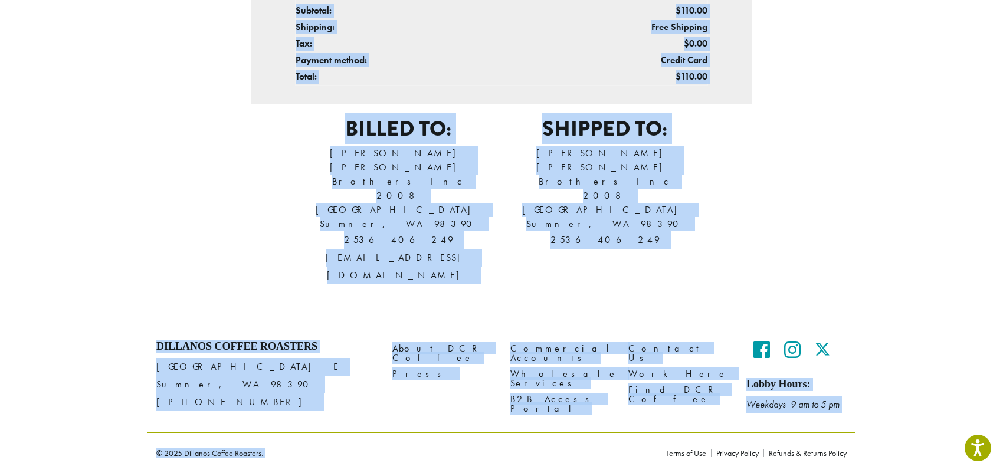
scroll to position [598, 0]
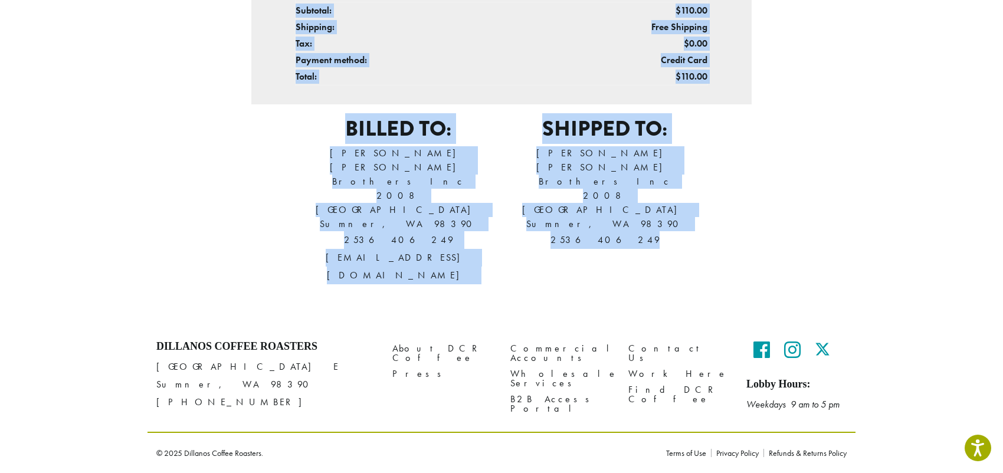
drag, startPoint x: 266, startPoint y: 37, endPoint x: 792, endPoint y: 204, distance: 552.1
copy div "This order is being placed on hold for review. Please contact us to complete th…"
